Goal: Browse casually: Explore the website without a specific task or goal

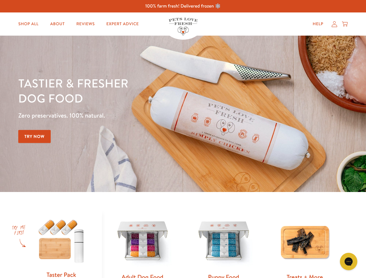
click at [183, 139] on div "Tastier & fresher dog food Zero preservatives. 100% natural. Try Now" at bounding box center [127, 114] width 219 height 76
click at [348, 261] on icon "Gorgias live chat" at bounding box center [348, 262] width 6 height 6
